Goal: Task Accomplishment & Management: Manage account settings

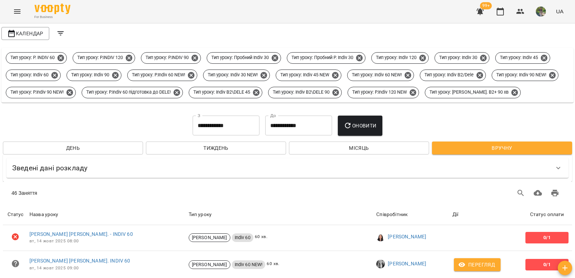
click at [363, 130] on span "Оновити" at bounding box center [360, 125] width 33 height 9
click at [371, 136] on button "Оновити" at bounding box center [360, 125] width 44 height 20
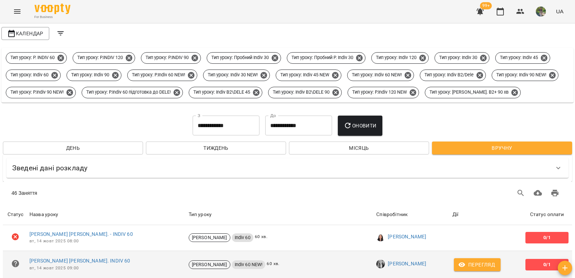
click at [474, 260] on span "Перегляд" at bounding box center [477, 264] width 35 height 9
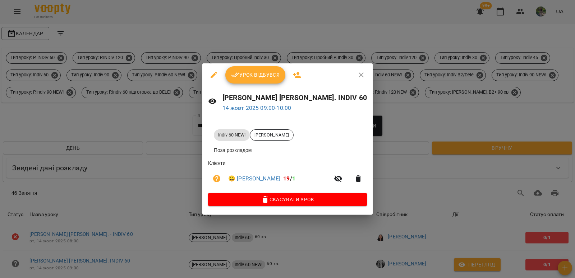
click at [357, 73] on icon "button" at bounding box center [361, 74] width 9 height 9
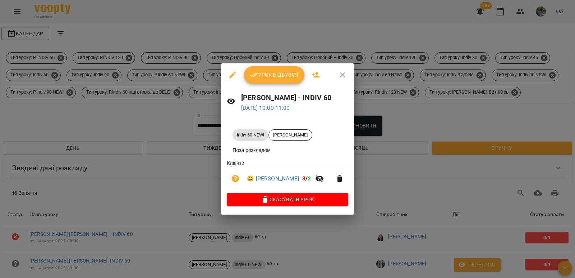
drag, startPoint x: 350, startPoint y: 74, endPoint x: 363, endPoint y: 86, distance: 18.1
click at [347, 75] on icon "button" at bounding box center [342, 74] width 9 height 9
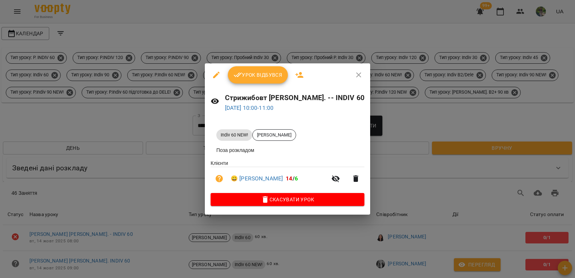
click at [356, 74] on icon "button" at bounding box center [358, 74] width 5 height 5
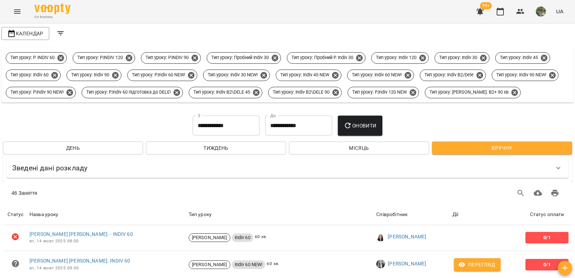
scroll to position [252, 0]
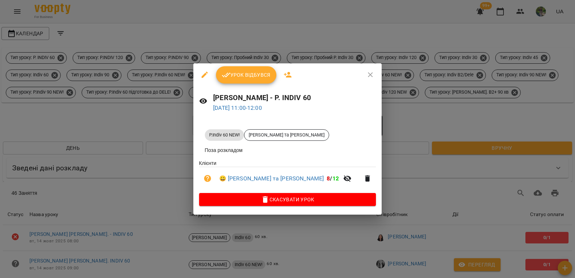
click at [375, 70] on icon "button" at bounding box center [370, 74] width 9 height 9
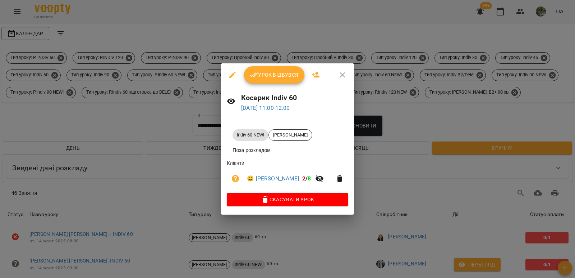
drag, startPoint x: 344, startPoint y: 72, endPoint x: 361, endPoint y: 91, distance: 25.7
click at [344, 72] on icon "button" at bounding box center [342, 74] width 9 height 9
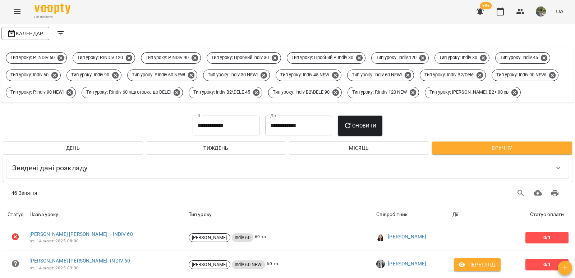
scroll to position [324, 0]
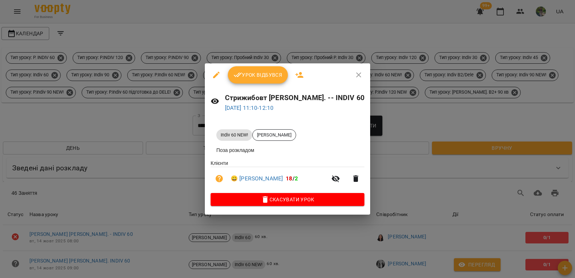
click at [356, 73] on icon "button" at bounding box center [358, 74] width 5 height 5
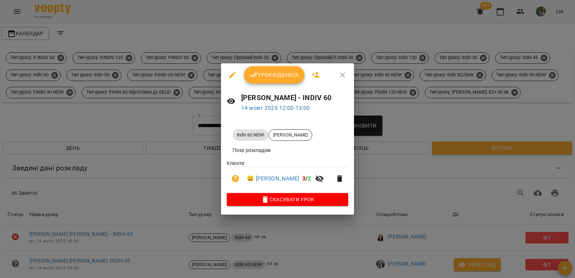
click at [341, 73] on icon "button" at bounding box center [342, 74] width 9 height 9
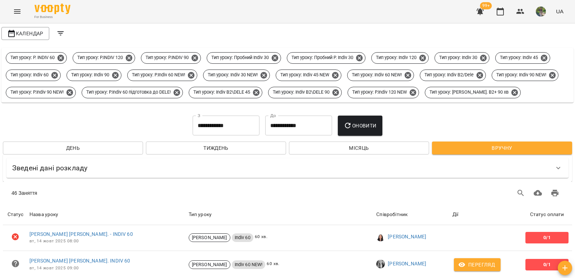
scroll to position [431, 0]
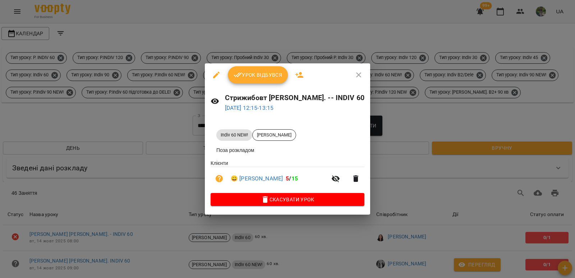
drag, startPoint x: 341, startPoint y: 73, endPoint x: 340, endPoint y: 79, distance: 6.4
click at [356, 73] on icon "button" at bounding box center [358, 74] width 5 height 5
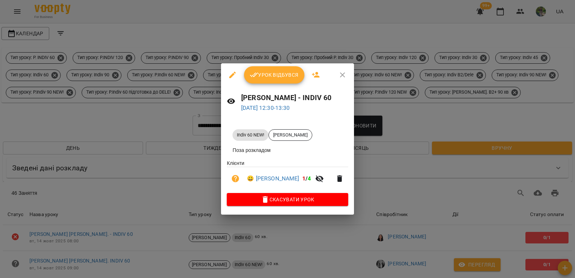
click at [344, 74] on icon "button" at bounding box center [342, 74] width 5 height 5
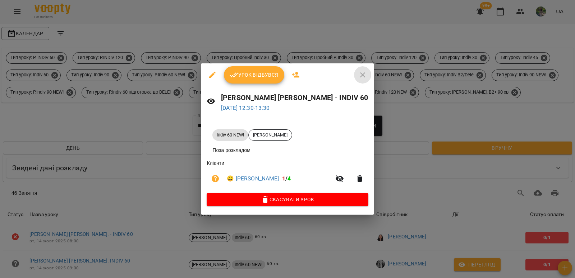
click at [360, 75] on icon "button" at bounding box center [362, 74] width 5 height 5
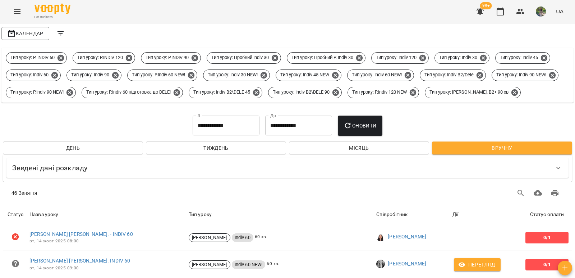
scroll to position [503, 0]
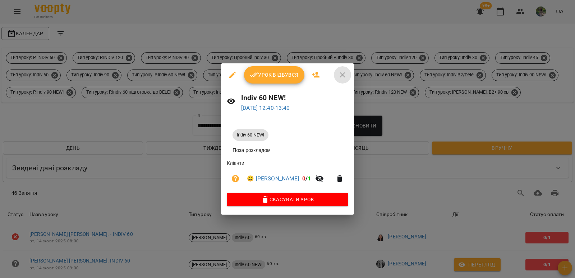
click at [342, 72] on icon "button" at bounding box center [342, 74] width 9 height 9
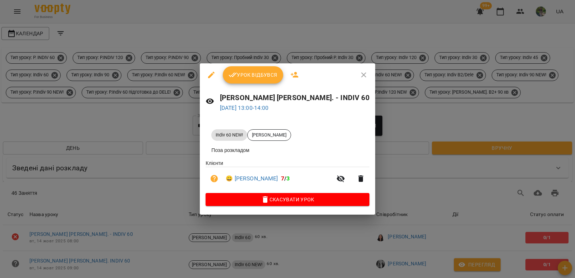
click at [361, 74] on icon "button" at bounding box center [363, 74] width 5 height 5
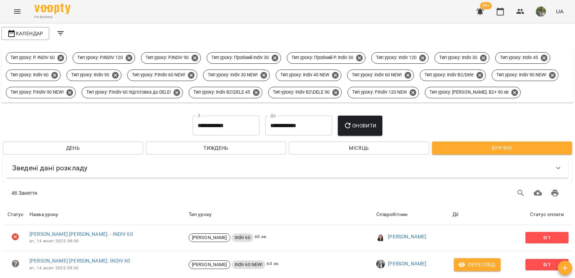
scroll to position [575, 0]
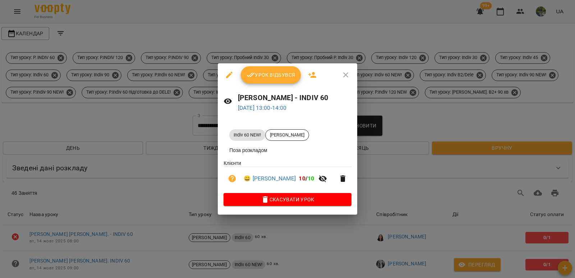
click at [347, 73] on icon "button" at bounding box center [345, 74] width 9 height 9
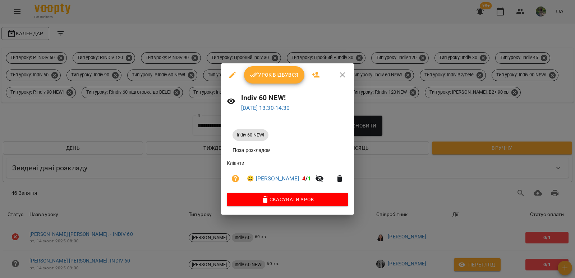
click at [346, 72] on icon "button" at bounding box center [342, 74] width 9 height 9
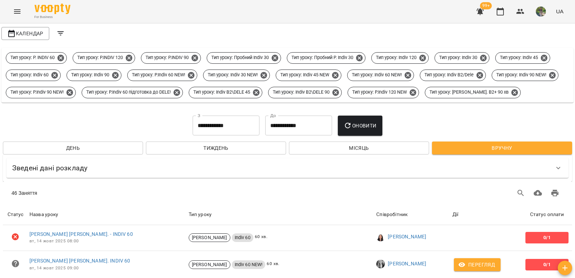
scroll to position [683, 0]
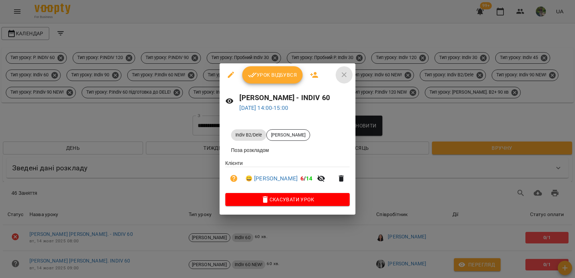
click at [345, 74] on icon "button" at bounding box center [344, 74] width 9 height 9
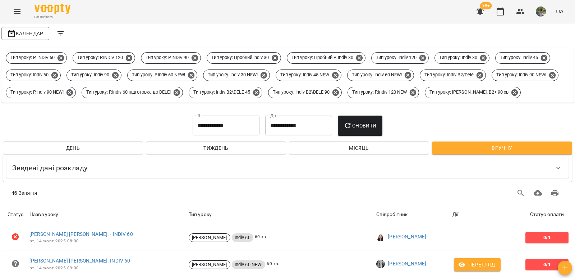
scroll to position [791, 0]
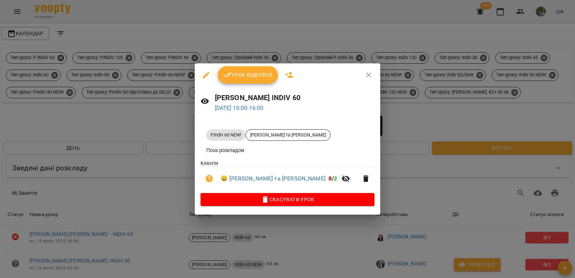
click at [364, 75] on icon "button" at bounding box center [368, 74] width 9 height 9
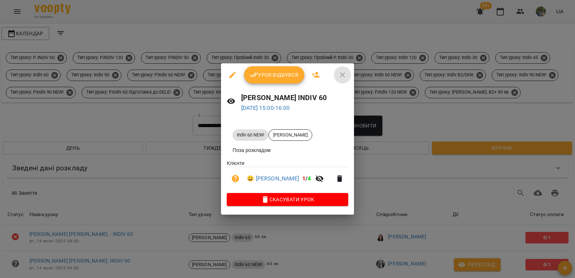
click at [346, 75] on icon "button" at bounding box center [342, 74] width 9 height 9
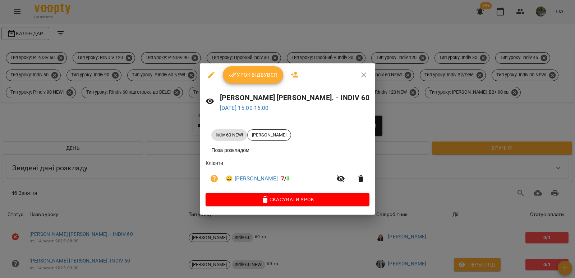
click at [359, 73] on icon "button" at bounding box center [363, 74] width 9 height 9
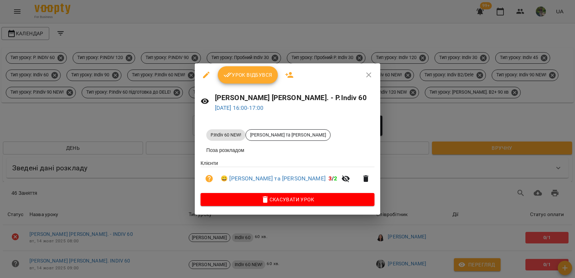
click at [366, 73] on icon "button" at bounding box center [368, 74] width 5 height 5
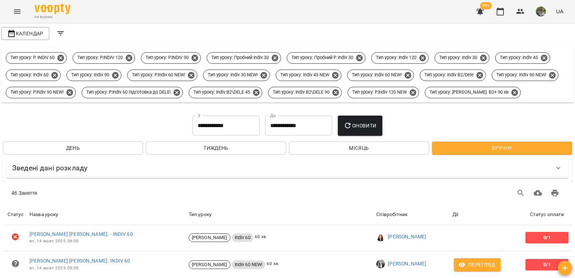
scroll to position [899, 0]
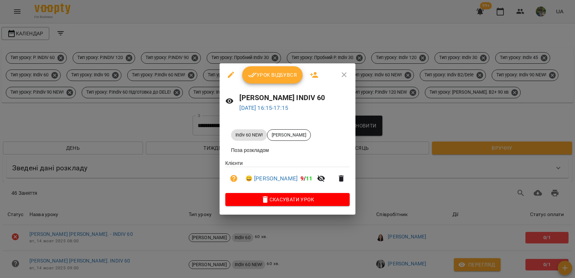
click at [347, 75] on icon "button" at bounding box center [344, 74] width 9 height 9
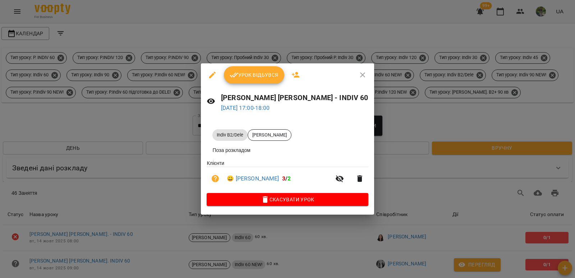
click at [358, 73] on icon "button" at bounding box center [362, 74] width 9 height 9
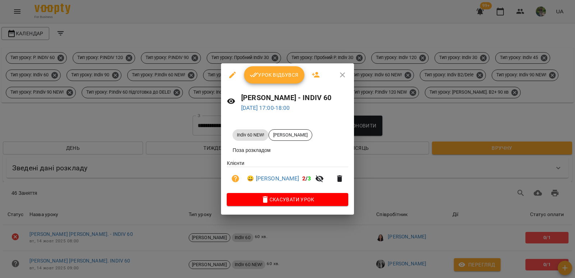
click at [347, 74] on icon "button" at bounding box center [342, 74] width 9 height 9
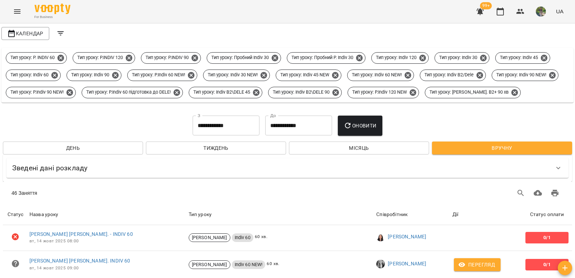
scroll to position [935, 0]
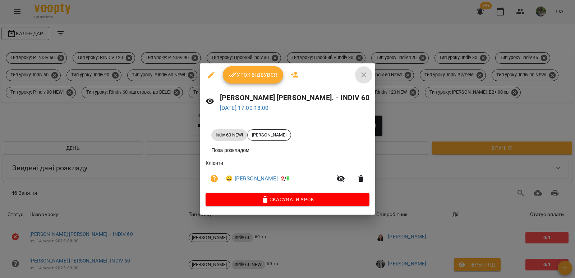
click at [359, 72] on icon "button" at bounding box center [363, 74] width 9 height 9
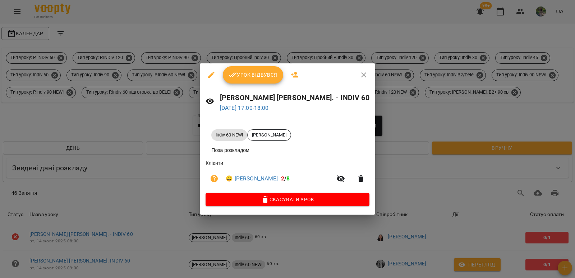
click at [361, 73] on icon "button" at bounding box center [363, 74] width 5 height 5
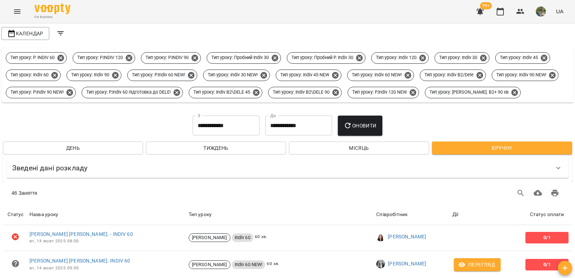
scroll to position [971, 0]
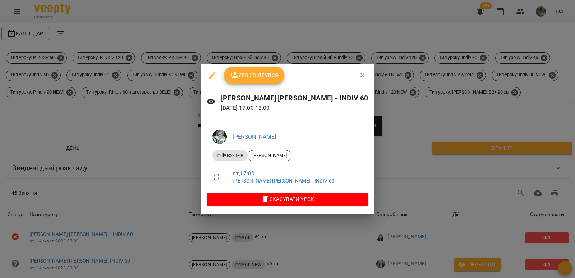
click at [360, 76] on icon "button" at bounding box center [362, 75] width 5 height 5
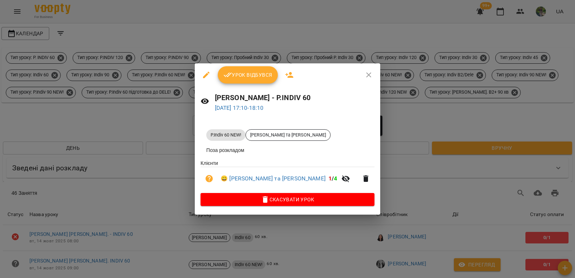
click at [366, 75] on icon "button" at bounding box center [368, 74] width 5 height 5
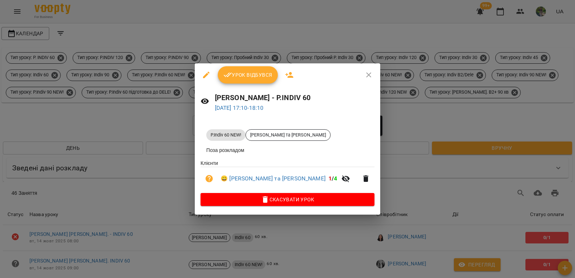
click at [360, 69] on button "button" at bounding box center [368, 74] width 17 height 17
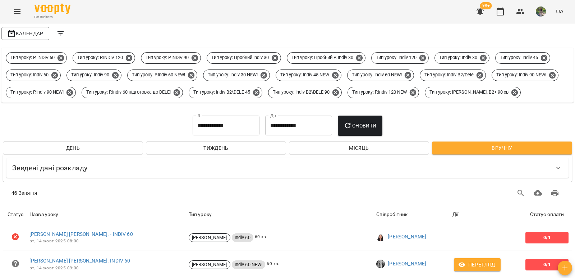
scroll to position [1114, 0]
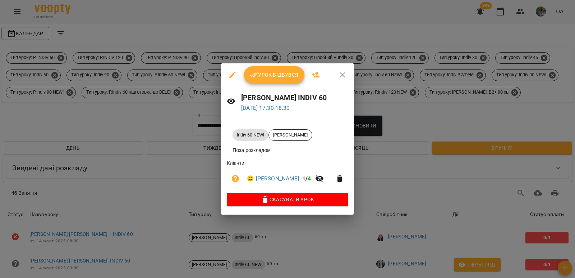
click at [345, 73] on icon "button" at bounding box center [342, 74] width 5 height 5
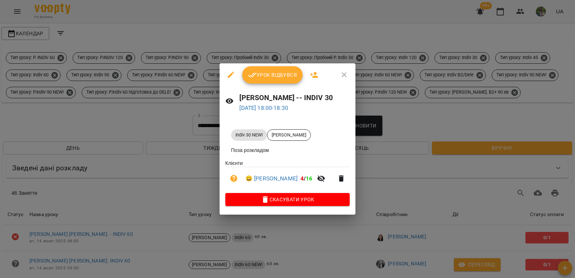
click at [344, 74] on icon "button" at bounding box center [344, 74] width 5 height 5
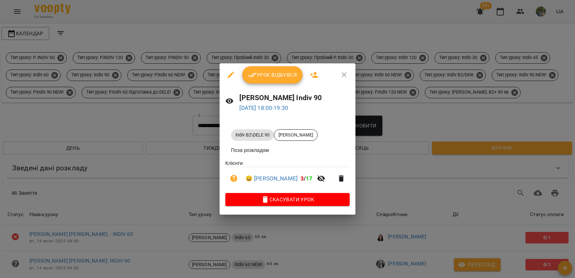
click at [349, 74] on icon "button" at bounding box center [344, 74] width 9 height 9
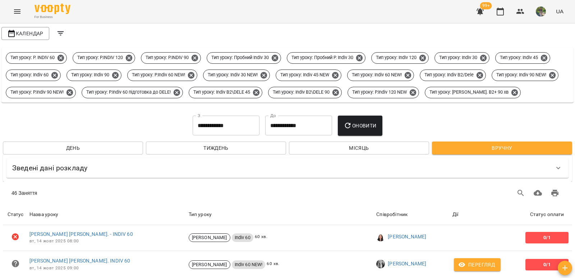
scroll to position [1222, 0]
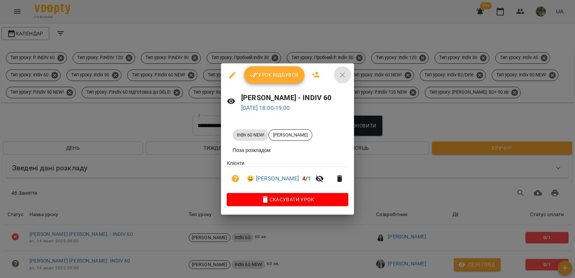
click at [340, 74] on icon "button" at bounding box center [342, 74] width 9 height 9
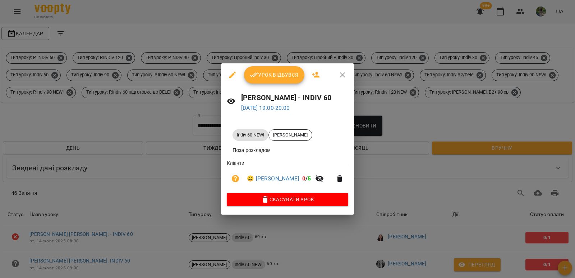
click at [344, 75] on icon "button" at bounding box center [342, 74] width 9 height 9
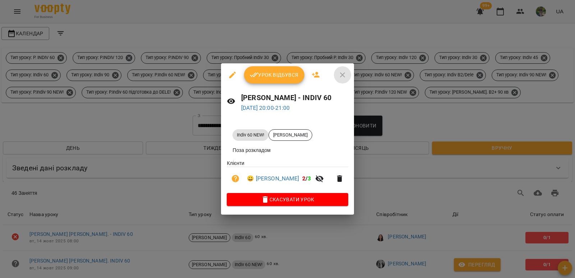
click at [347, 74] on icon "button" at bounding box center [342, 74] width 9 height 9
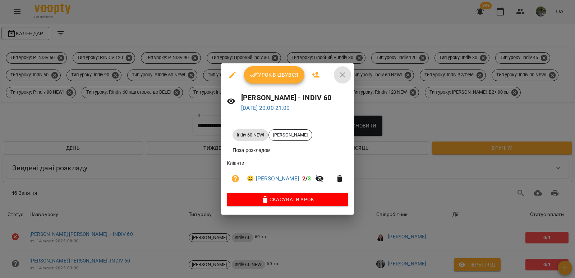
click at [347, 74] on icon "button" at bounding box center [342, 74] width 9 height 9
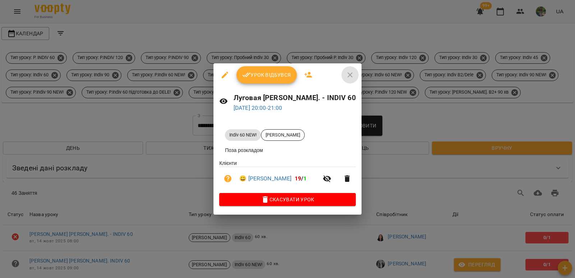
click at [352, 72] on icon "button" at bounding box center [350, 74] width 9 height 9
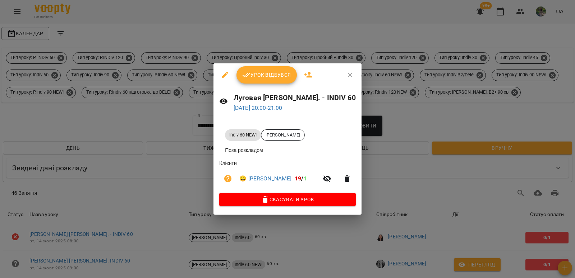
drag, startPoint x: 352, startPoint y: 72, endPoint x: 352, endPoint y: 78, distance: 5.8
click at [352, 72] on icon "button" at bounding box center [350, 74] width 9 height 9
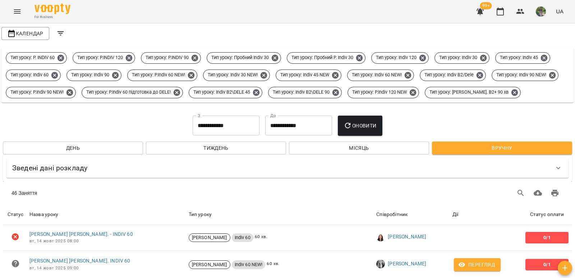
scroll to position [1244, 0]
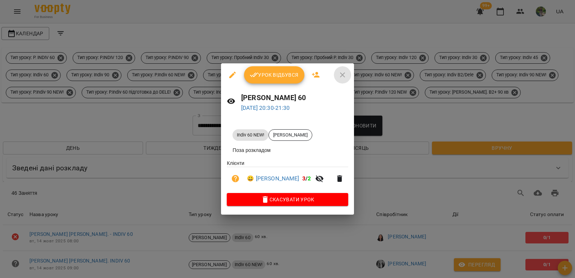
click at [339, 74] on icon "button" at bounding box center [342, 74] width 9 height 9
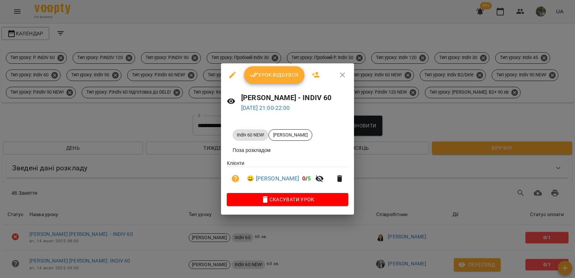
click at [344, 72] on button "button" at bounding box center [342, 74] width 17 height 17
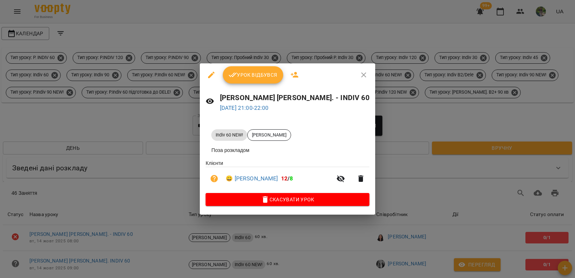
click at [359, 74] on icon "button" at bounding box center [363, 74] width 9 height 9
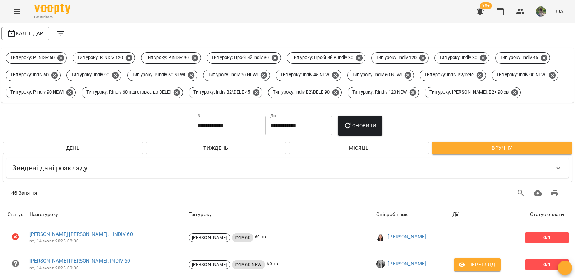
scroll to position [0, 0]
click at [28, 31] on span "Календар" at bounding box center [25, 33] width 36 height 9
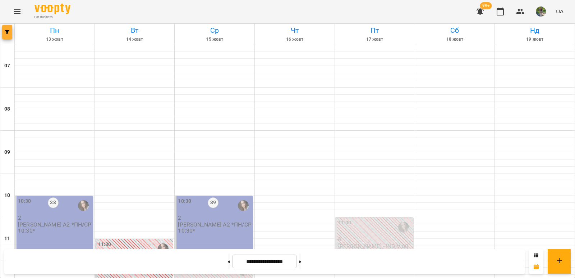
click at [8, 32] on icon "button" at bounding box center [7, 32] width 4 height 4
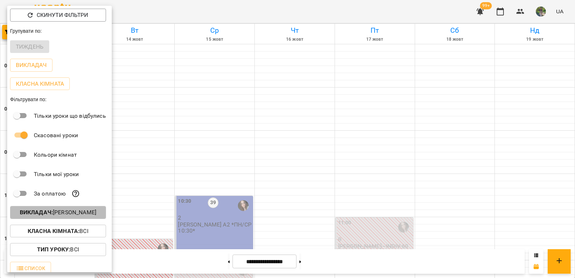
click at [89, 216] on p "Викладач : Міхайленко Юлія" at bounding box center [58, 212] width 77 height 9
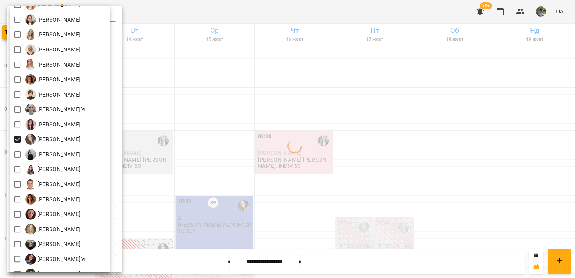
scroll to position [252, 0]
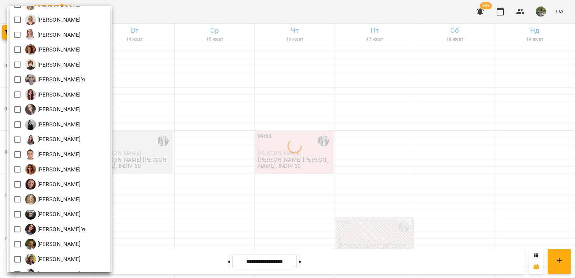
click at [294, 145] on div at bounding box center [287, 139] width 575 height 278
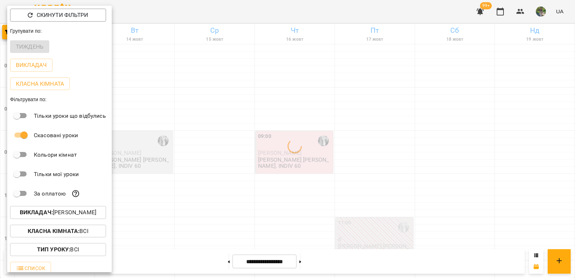
click at [245, 134] on div "Всі Iván Sánchez-Gil Maribel Адамович Вікторія А Андрій Тест Викладач Безкорова…" at bounding box center [287, 139] width 575 height 278
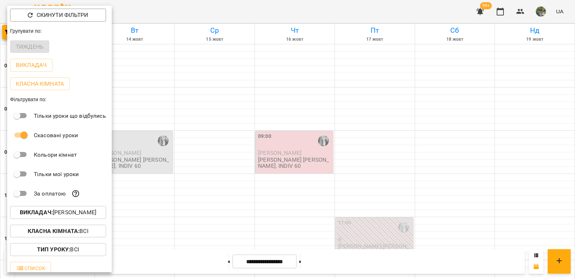
click at [193, 144] on div at bounding box center [287, 139] width 575 height 278
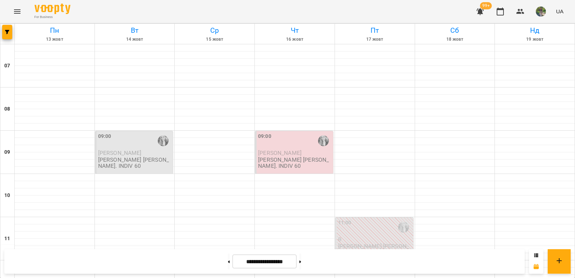
scroll to position [324, 0]
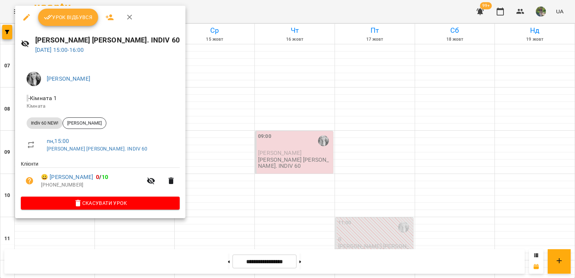
click at [123, 203] on span "Скасувати Урок" at bounding box center [100, 202] width 147 height 9
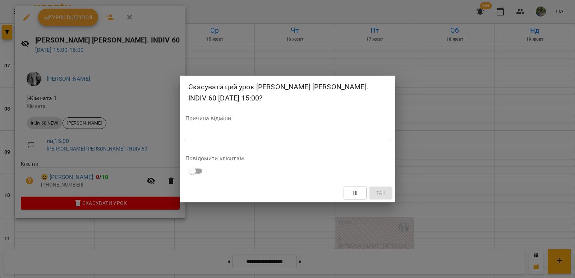
click at [231, 140] on div "*" at bounding box center [287, 135] width 204 height 12
type textarea "*******"
click at [387, 192] on button "Так" at bounding box center [381, 192] width 23 height 13
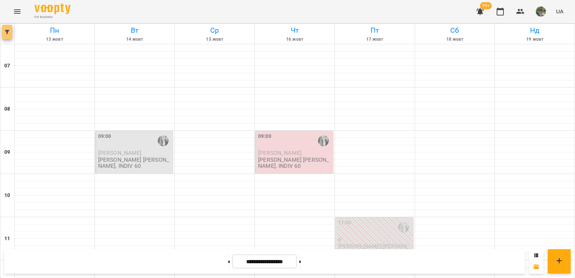
click at [5, 32] on icon "button" at bounding box center [7, 32] width 4 height 4
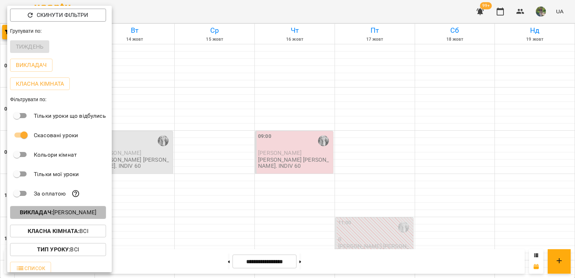
click at [69, 214] on p "Викладач : Гавришова Катерина" at bounding box center [58, 212] width 77 height 9
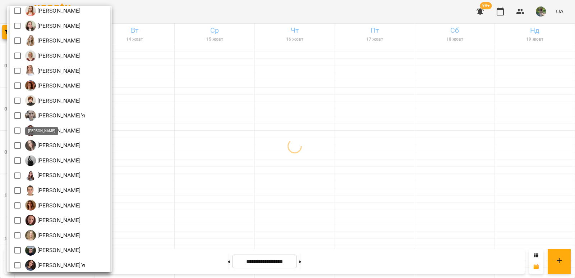
scroll to position [352, 0]
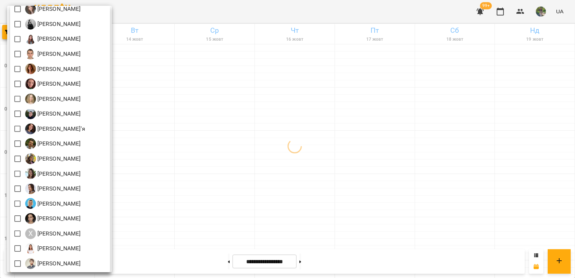
click at [212, 145] on div at bounding box center [287, 139] width 575 height 278
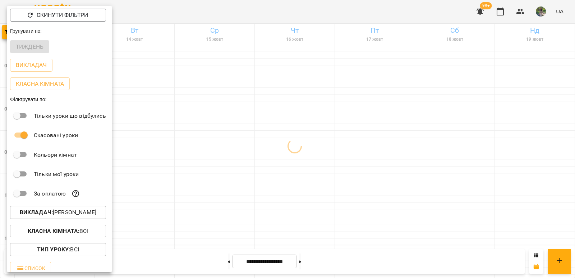
click at [208, 145] on div "Всі Iván Sánchez-Gil Maribel Адамович Вікторія А Андрій Тест Викладач Безкорова…" at bounding box center [287, 139] width 575 height 278
click at [208, 145] on div at bounding box center [287, 139] width 575 height 278
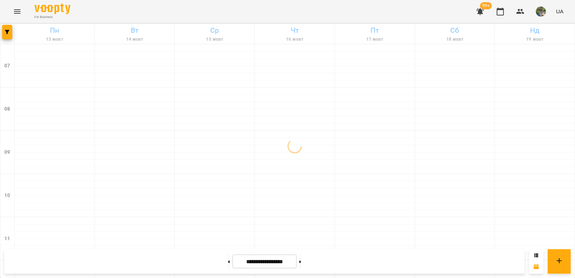
scroll to position [431, 0]
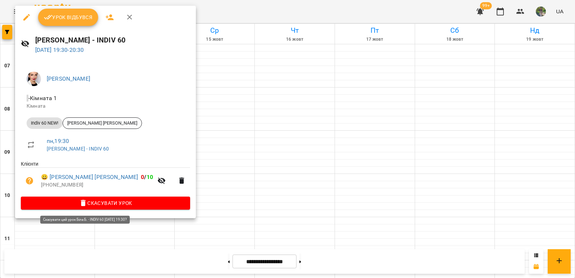
click at [109, 207] on span "Скасувати Урок" at bounding box center [106, 202] width 158 height 9
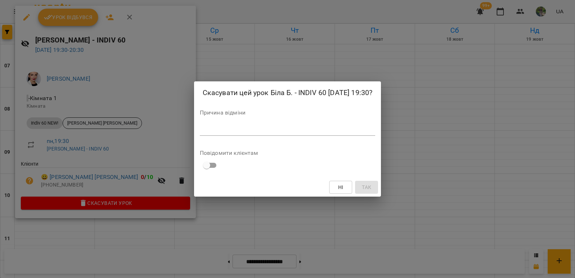
click at [225, 127] on textarea at bounding box center [288, 129] width 176 height 7
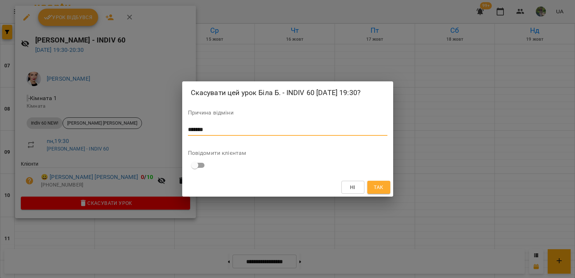
type textarea "*******"
click at [381, 188] on span "Так" at bounding box center [378, 187] width 9 height 9
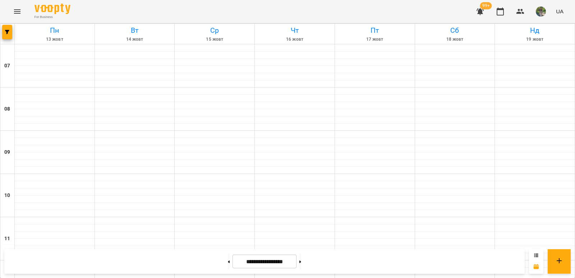
click at [537, 252] on button at bounding box center [536, 255] width 4 height 7
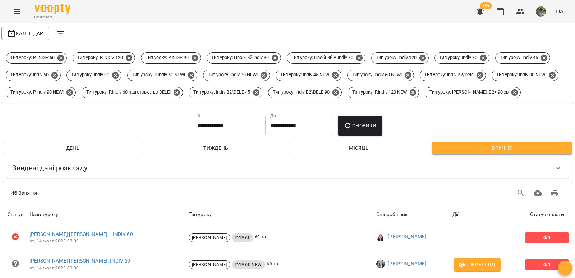
click at [362, 136] on button "Оновити" at bounding box center [360, 125] width 44 height 20
click at [224, 136] on input "**********" at bounding box center [226, 125] width 67 height 20
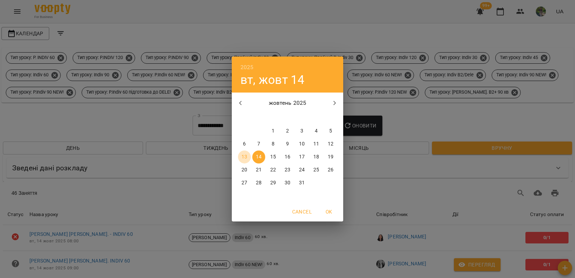
click at [244, 159] on p "13" at bounding box center [245, 156] width 6 height 7
type input "**********"
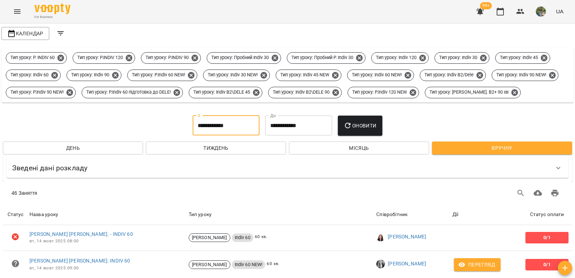
click at [297, 136] on input "**********" at bounding box center [298, 125] width 67 height 20
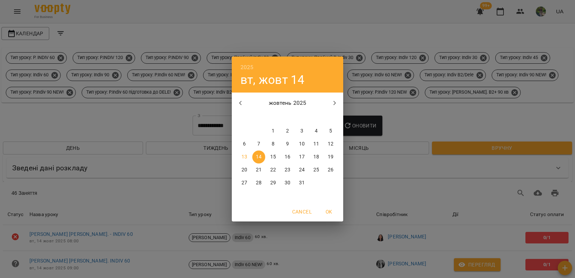
click at [242, 156] on p "13" at bounding box center [245, 156] width 6 height 7
type input "**********"
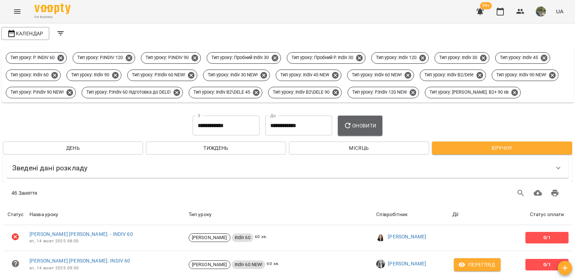
click at [376, 136] on button "Оновити" at bounding box center [360, 125] width 44 height 20
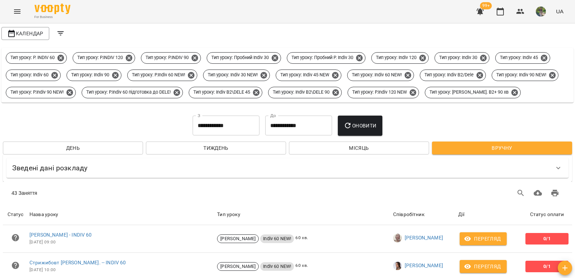
scroll to position [0, 0]
click at [226, 136] on input "**********" at bounding box center [226, 125] width 67 height 20
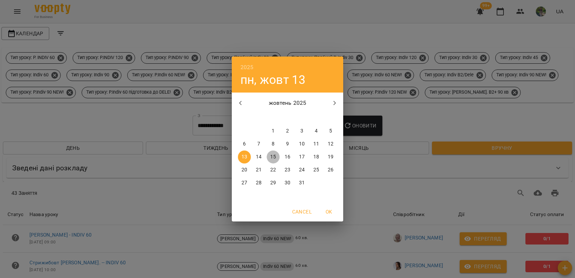
click at [273, 157] on p "15" at bounding box center [273, 156] width 6 height 7
type input "**********"
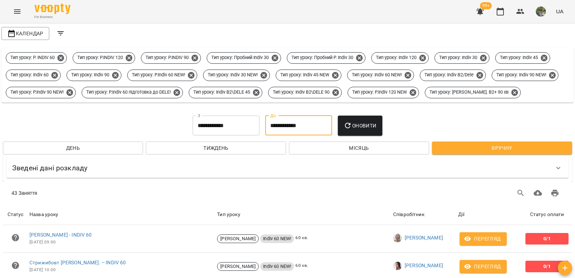
click at [289, 136] on input "**********" at bounding box center [298, 125] width 67 height 20
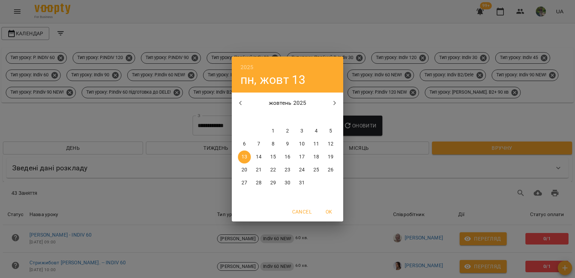
click at [272, 159] on p "15" at bounding box center [273, 156] width 6 height 7
type input "**********"
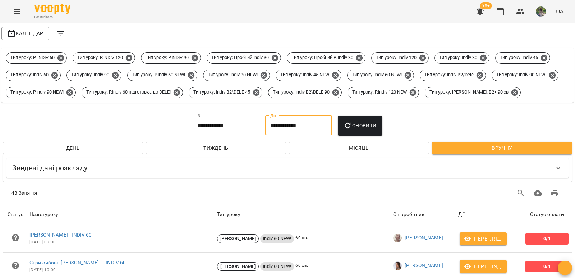
click at [364, 130] on span "Оновити" at bounding box center [360, 125] width 33 height 9
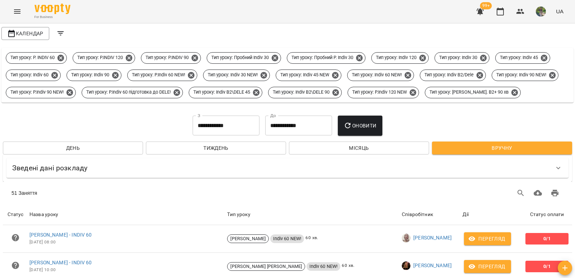
click at [366, 130] on span "Оновити" at bounding box center [360, 125] width 33 height 9
click at [210, 136] on input "**********" at bounding box center [226, 125] width 67 height 20
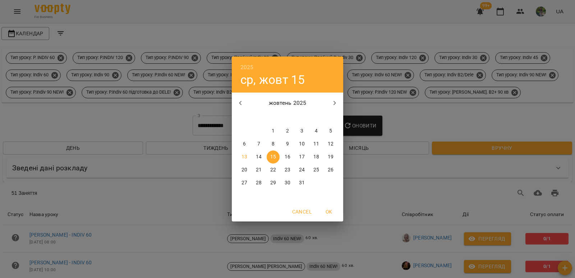
click at [242, 156] on p "13" at bounding box center [245, 156] width 6 height 7
type input "**********"
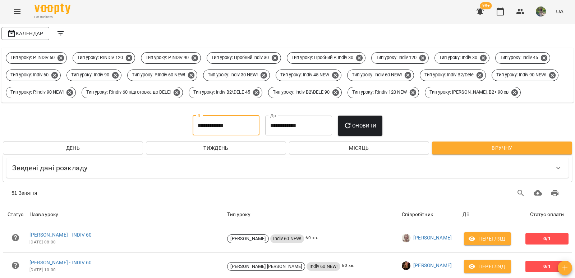
click at [293, 136] on input "**********" at bounding box center [298, 125] width 67 height 20
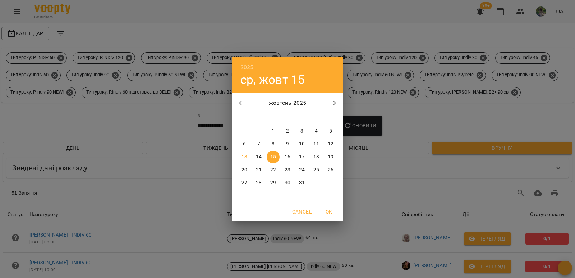
drag, startPoint x: 246, startPoint y: 157, endPoint x: 268, endPoint y: 158, distance: 22.3
click at [246, 158] on p "13" at bounding box center [245, 156] width 6 height 7
type input "**********"
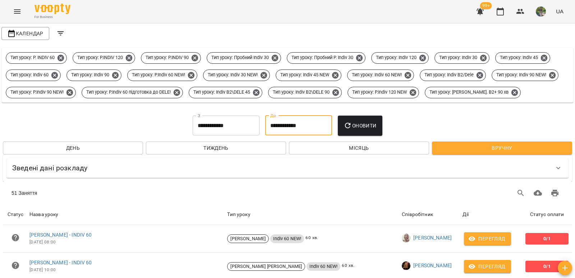
click at [363, 130] on span "Оновити" at bounding box center [360, 125] width 33 height 9
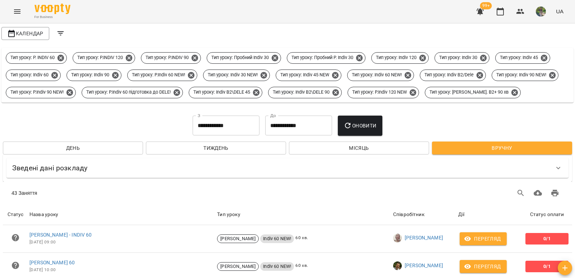
click at [212, 136] on input "**********" at bounding box center [226, 125] width 67 height 20
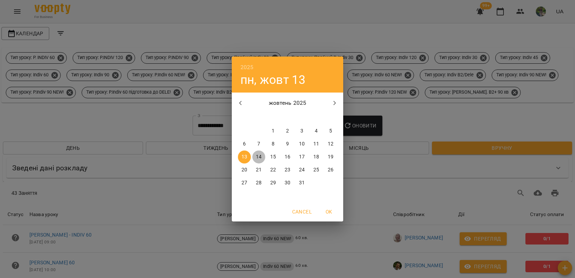
click at [258, 156] on p "14" at bounding box center [259, 156] width 6 height 7
type input "**********"
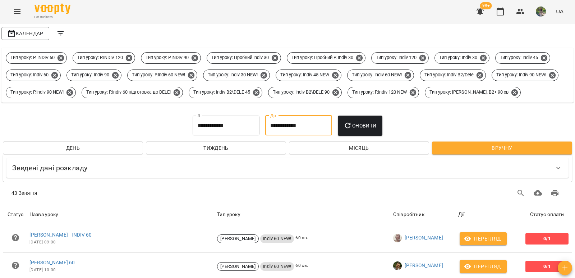
click at [288, 136] on input "**********" at bounding box center [298, 125] width 67 height 20
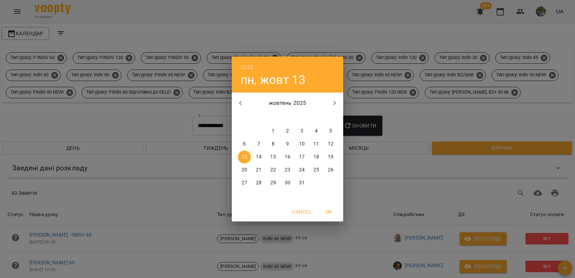
click at [261, 156] on p "14" at bounding box center [259, 156] width 6 height 7
type input "**********"
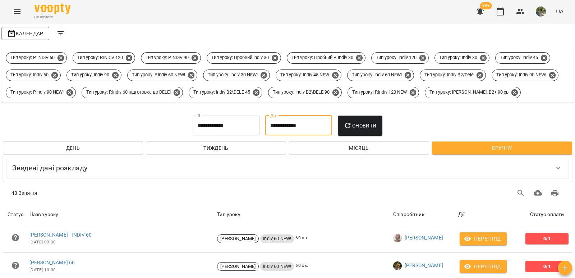
click at [367, 130] on span "Оновити" at bounding box center [360, 125] width 33 height 9
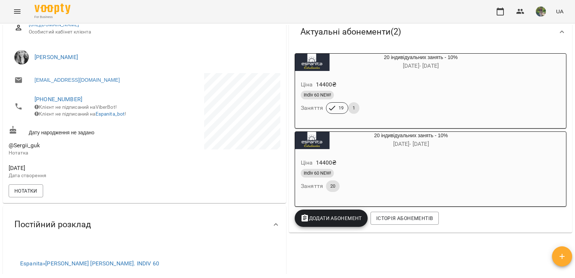
scroll to position [144, 0]
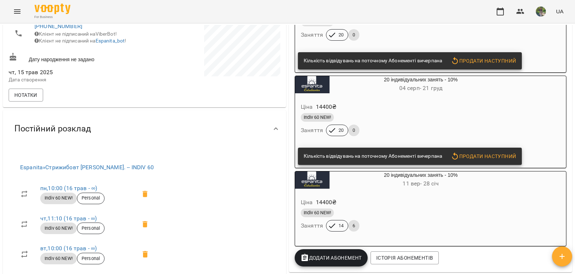
scroll to position [180, 0]
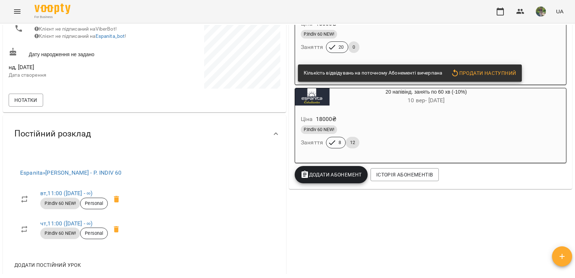
scroll to position [180, 0]
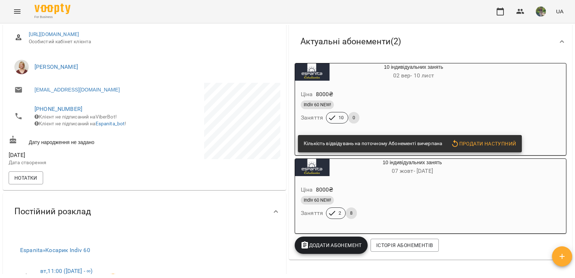
scroll to position [108, 0]
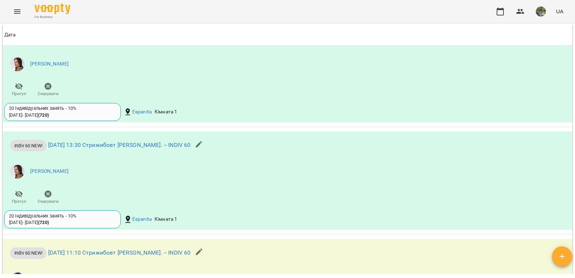
scroll to position [683, 0]
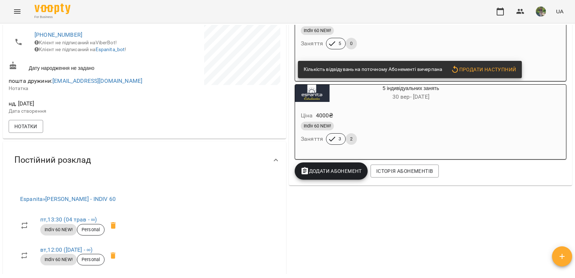
scroll to position [180, 0]
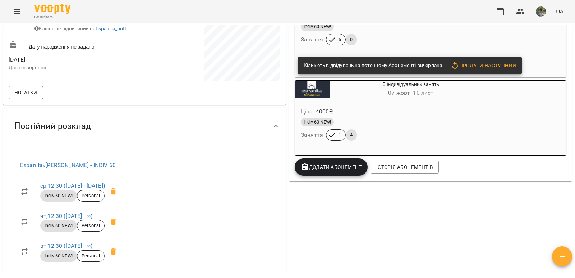
scroll to position [180, 0]
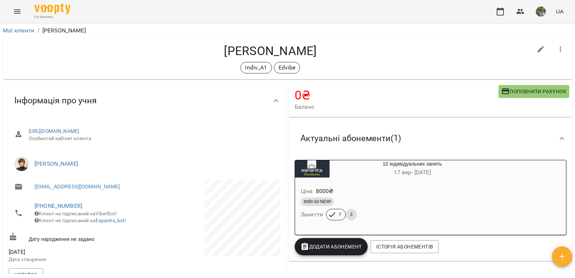
scroll to position [36, 0]
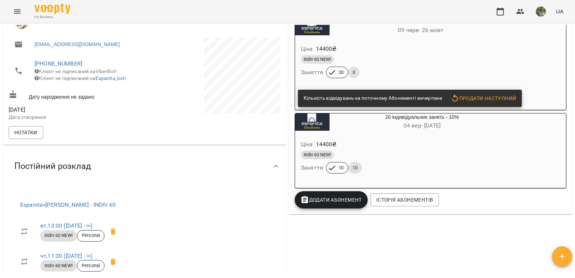
scroll to position [144, 0]
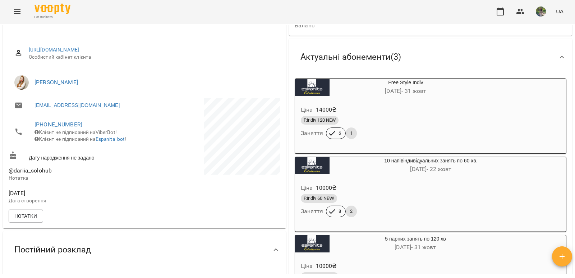
scroll to position [180, 0]
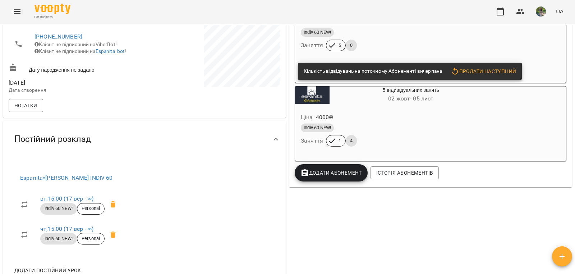
scroll to position [180, 0]
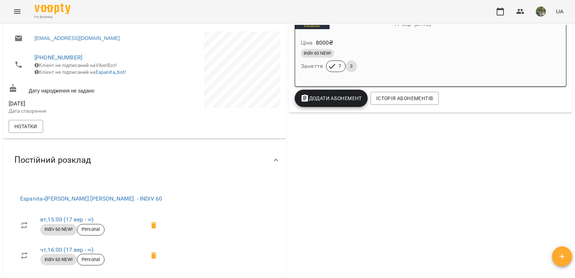
scroll to position [180, 0]
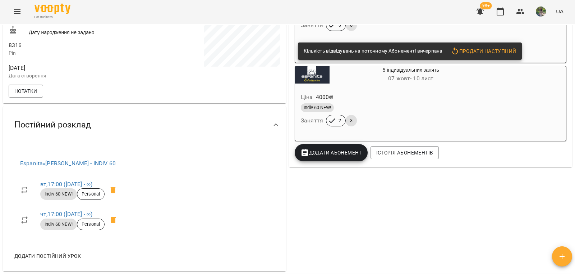
scroll to position [216, 0]
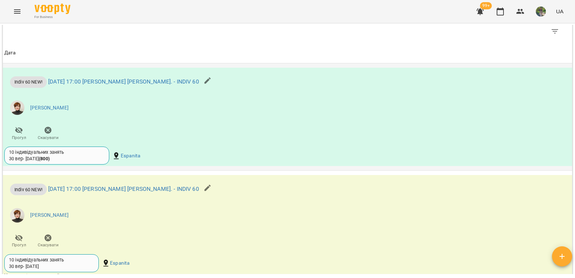
scroll to position [572, 0]
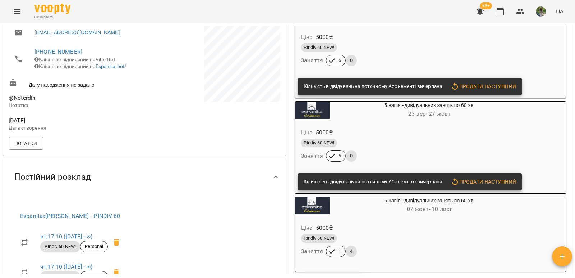
scroll to position [216, 0]
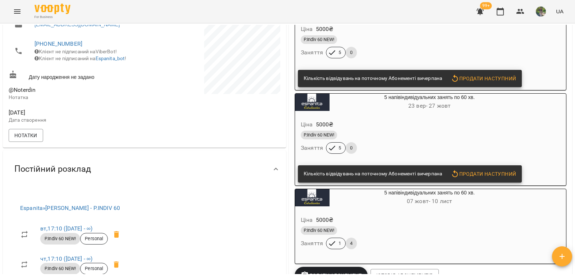
scroll to position [180, 0]
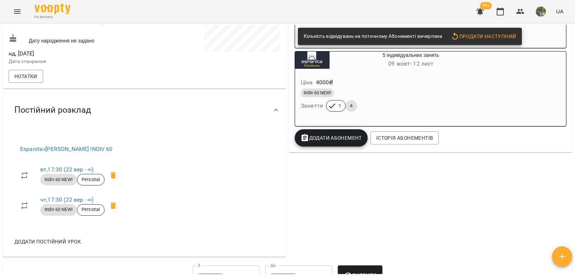
scroll to position [216, 0]
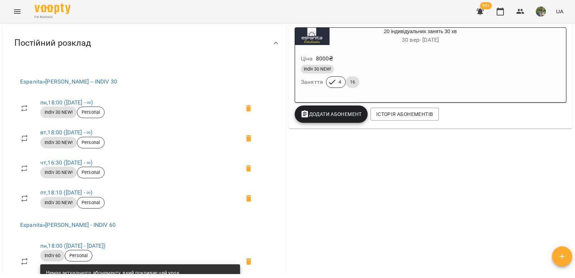
scroll to position [324, 0]
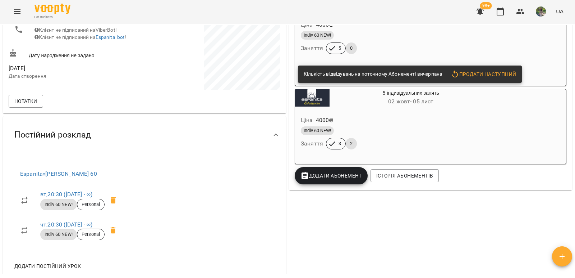
scroll to position [180, 0]
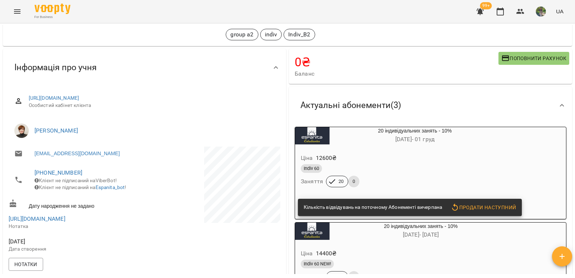
scroll to position [216, 0]
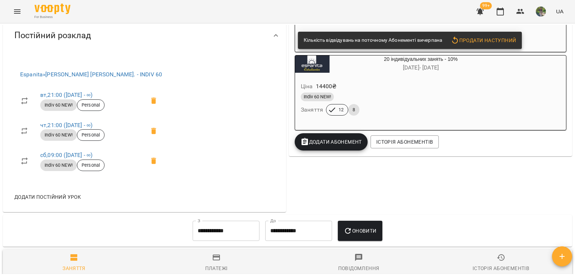
scroll to position [324, 0]
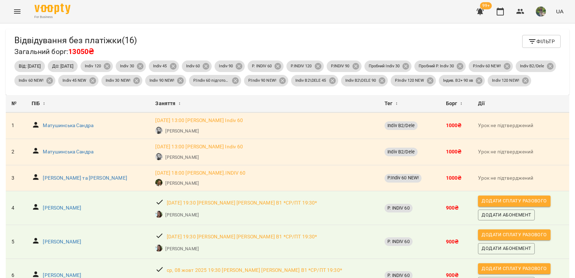
click at [538, 42] on span "Фільтр" at bounding box center [541, 41] width 27 height 9
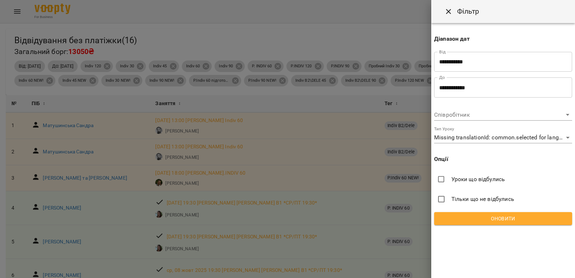
click at [491, 219] on span "Оновити" at bounding box center [503, 218] width 127 height 9
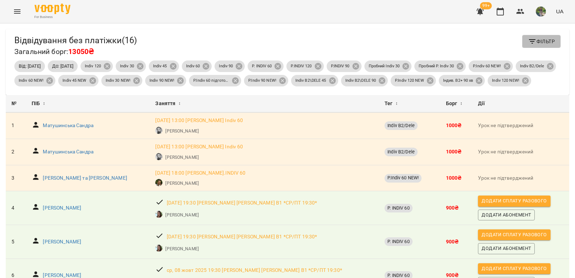
click at [544, 39] on span "Фільтр" at bounding box center [541, 41] width 27 height 9
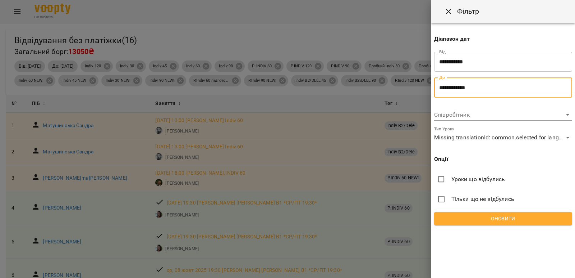
click at [484, 87] on input "**********" at bounding box center [503, 87] width 138 height 20
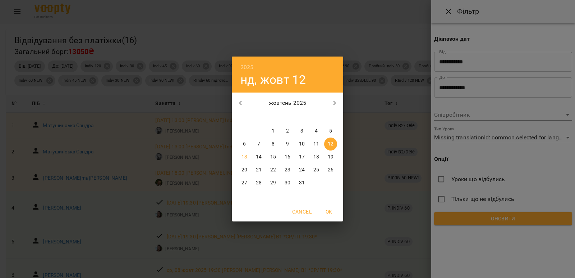
click at [242, 157] on p "13" at bounding box center [245, 156] width 6 height 7
type input "**********"
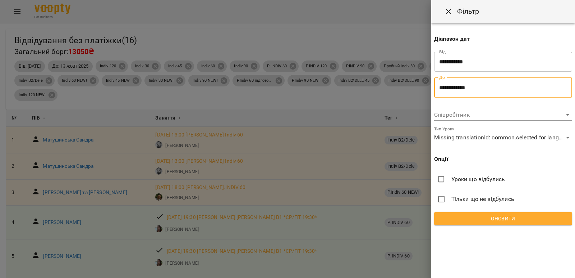
drag, startPoint x: 508, startPoint y: 220, endPoint x: 502, endPoint y: 221, distance: 5.9
click at [508, 220] on span "Оновити" at bounding box center [503, 218] width 127 height 9
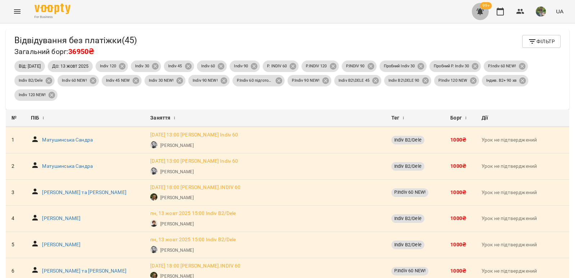
click at [481, 11] on icon "button" at bounding box center [480, 11] width 7 height 7
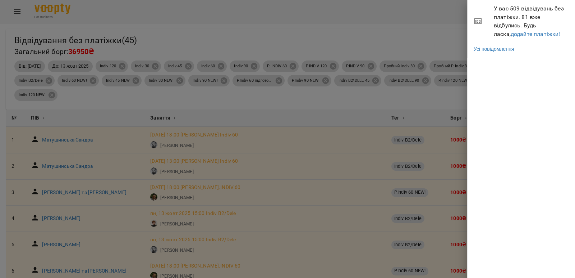
click at [394, 0] on div at bounding box center [287, 139] width 575 height 278
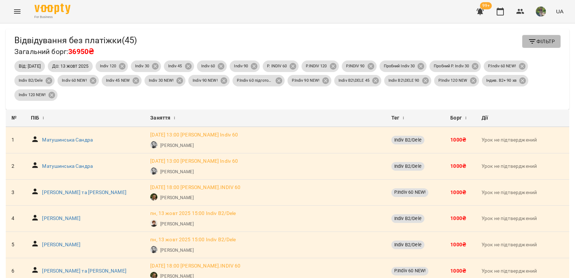
click at [531, 42] on icon "button" at bounding box center [532, 41] width 9 height 9
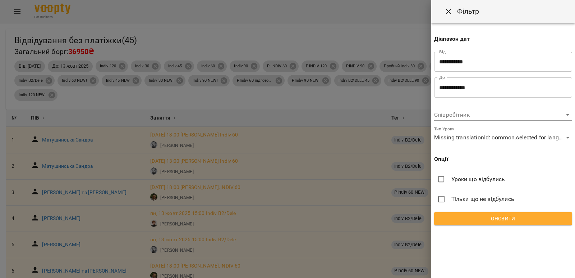
click at [491, 220] on span "Оновити" at bounding box center [503, 218] width 127 height 9
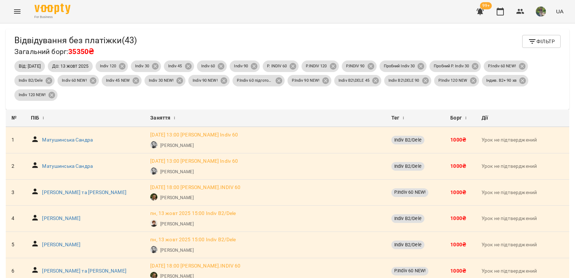
click at [535, 38] on span "Фільтр" at bounding box center [541, 41] width 27 height 9
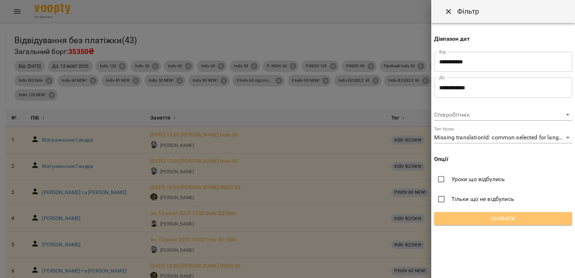
click at [477, 218] on span "Оновити" at bounding box center [503, 218] width 127 height 9
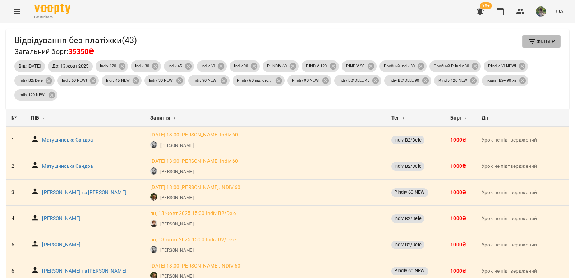
click at [544, 40] on span "Фільтр" at bounding box center [541, 41] width 27 height 9
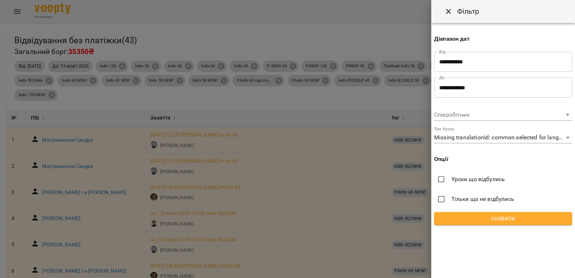
click at [478, 221] on span "Оновити" at bounding box center [503, 218] width 127 height 9
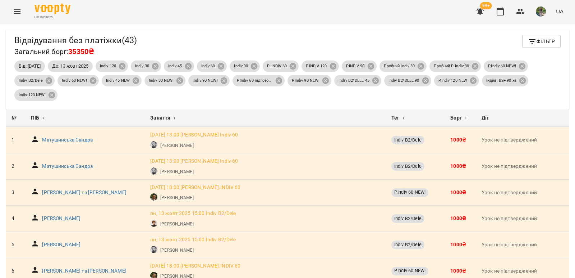
click at [480, 12] on icon "button" at bounding box center [480, 11] width 7 height 7
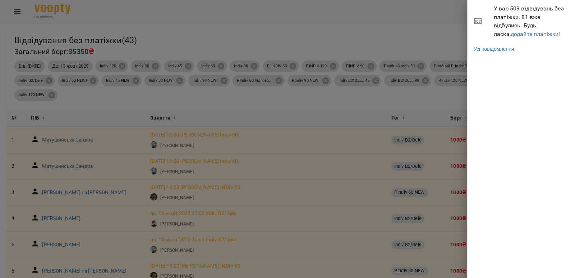
click at [352, 13] on div at bounding box center [287, 139] width 575 height 278
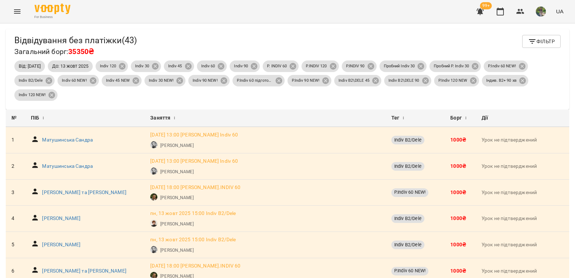
click at [543, 41] on span "Фільтр" at bounding box center [541, 41] width 27 height 9
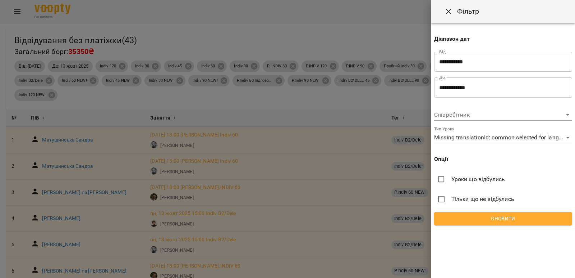
click at [502, 220] on span "Оновити" at bounding box center [503, 218] width 127 height 9
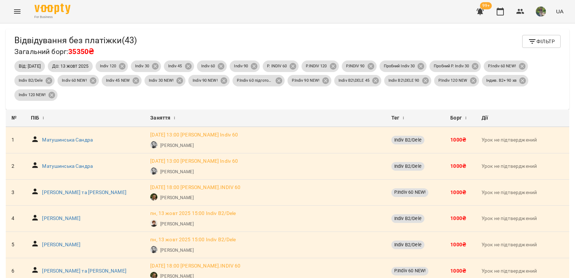
click at [246, 46] on div "Відвідування без платіжки ( 43 ) Загальний борг: 35350₴ Фільтр" at bounding box center [287, 46] width 546 height 23
click at [538, 40] on span "Фільтр" at bounding box center [541, 41] width 27 height 9
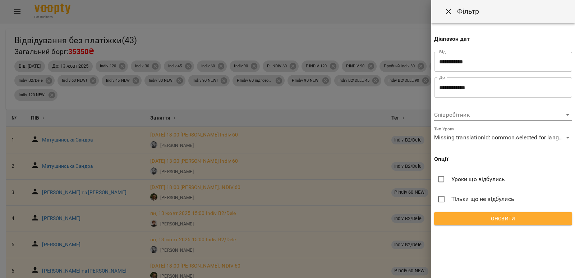
click at [466, 218] on span "Оновити" at bounding box center [503, 218] width 127 height 9
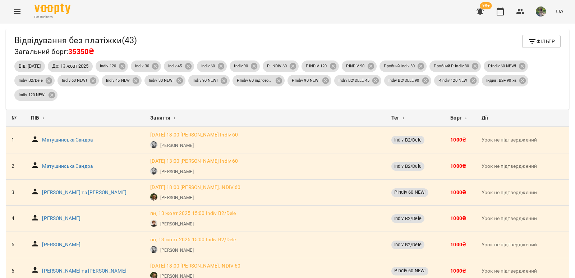
click at [188, 33] on div "Відвідування без платіжки ( 43 ) Загальний борг: 35350₴ Фільтр Від: [DATE] До: …" at bounding box center [288, 69] width 564 height 80
click at [184, 39] on div "Відвідування без платіжки ( 43 ) Загальний борг: 35350₴ Фільтр" at bounding box center [287, 46] width 546 height 23
